Goal: Information Seeking & Learning: Learn about a topic

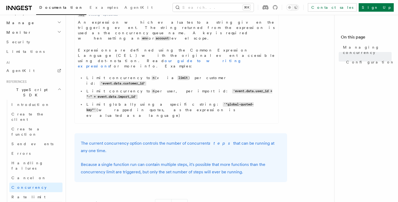
scroll to position [304, 0]
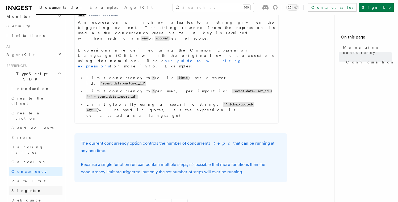
click at [33, 186] on link "Singleton" at bounding box center [35, 191] width 53 height 10
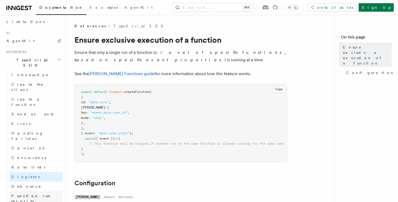
scroll to position [334, 0]
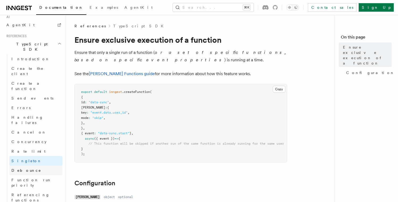
click at [36, 166] on link "Debounce" at bounding box center [35, 171] width 53 height 10
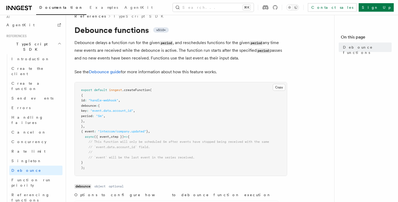
scroll to position [26, 0]
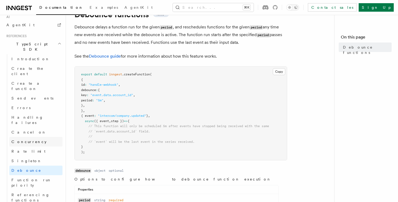
click at [31, 140] on span "Concurrency" at bounding box center [28, 142] width 35 height 4
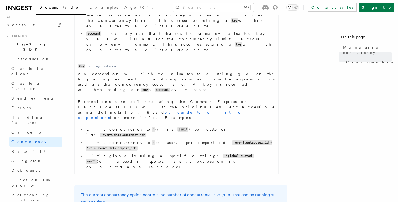
scroll to position [372, 0]
